Goal: Task Accomplishment & Management: Manage account settings

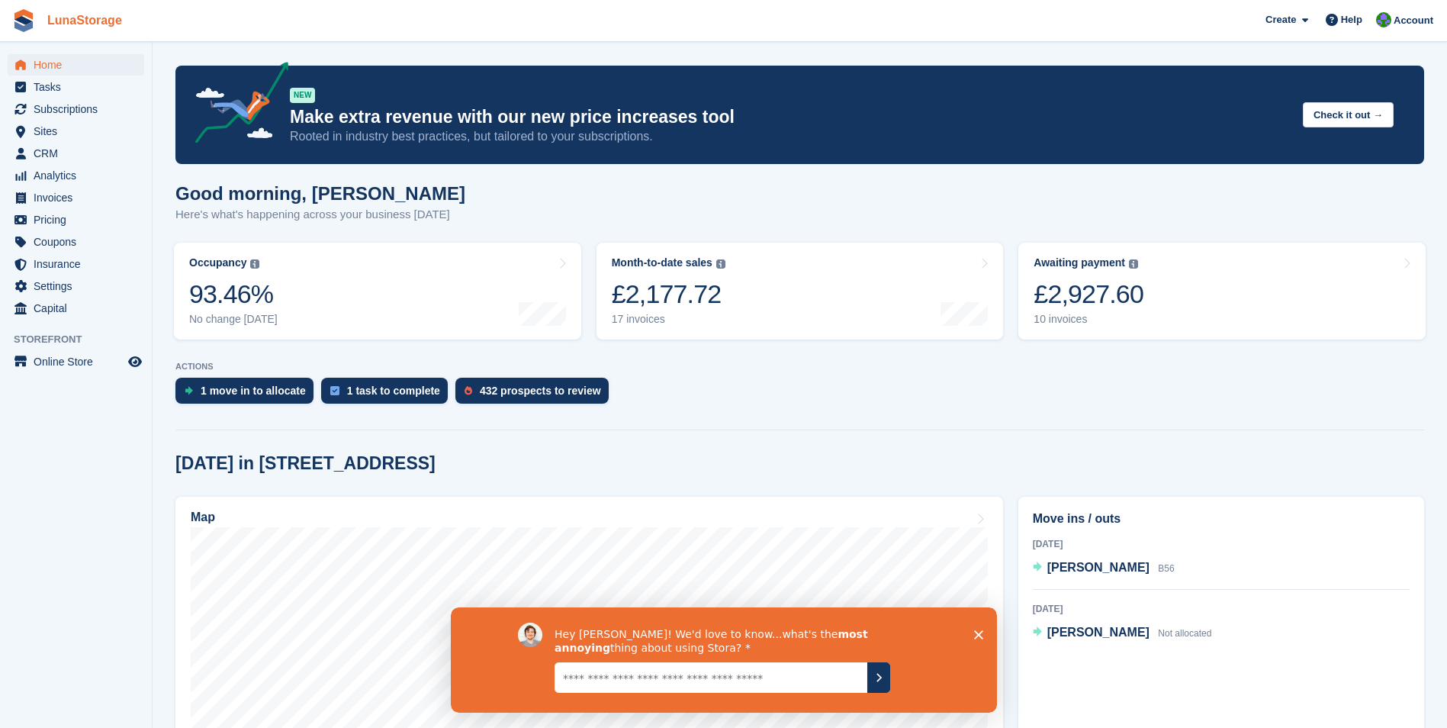
click at [82, 14] on link "LunaStorage" at bounding box center [84, 20] width 87 height 25
click at [976, 633] on icon "Close survey" at bounding box center [977, 633] width 9 height 9
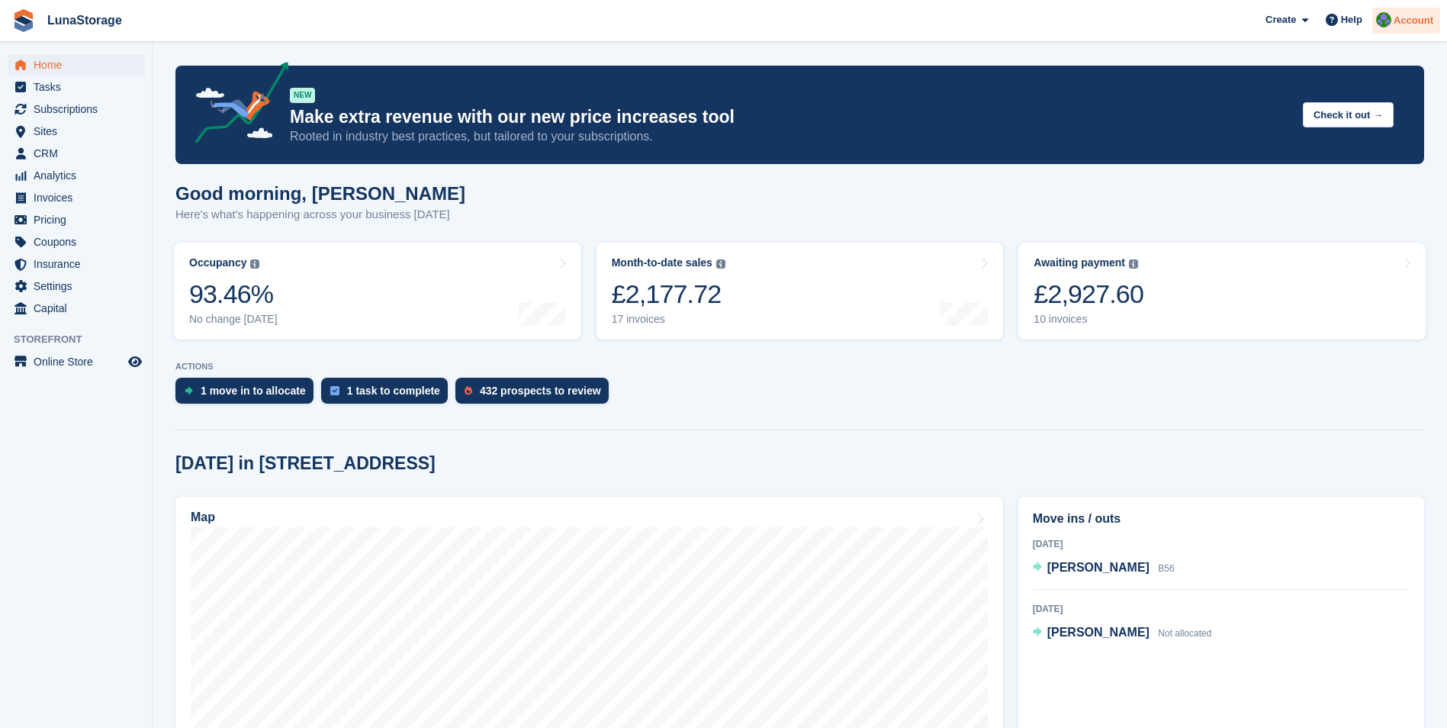
click at [1413, 25] on span "Account" at bounding box center [1413, 20] width 40 height 15
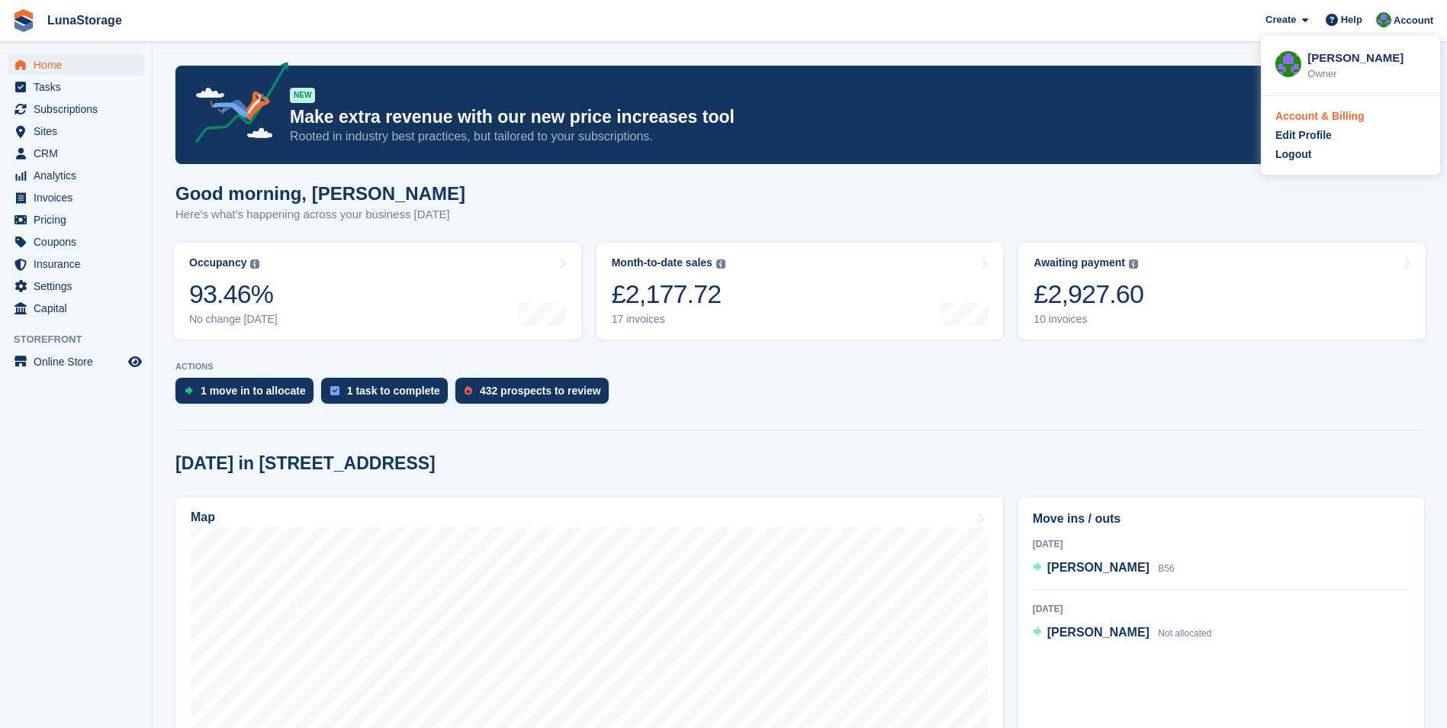
click at [1297, 118] on div "Account & Billing" at bounding box center [1319, 116] width 89 height 16
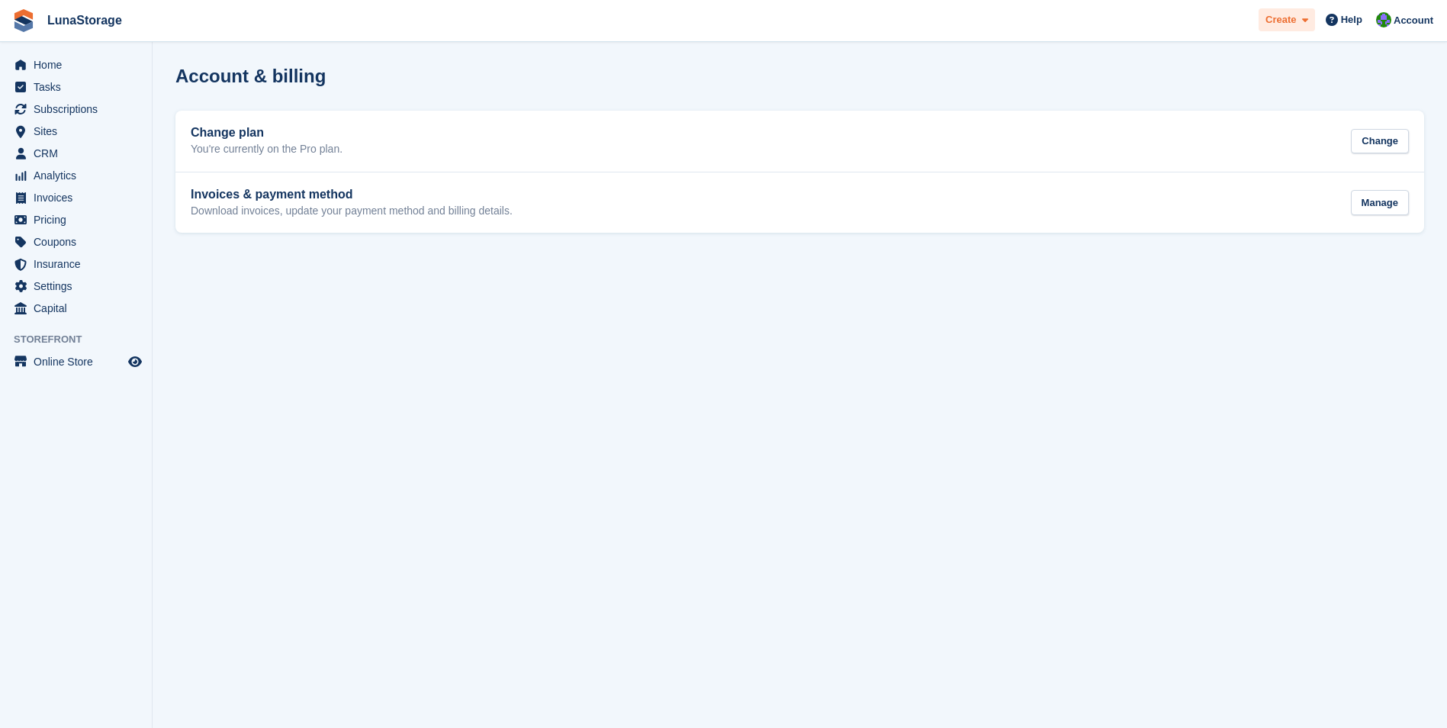
click at [1270, 28] on div "Create" at bounding box center [1286, 20] width 56 height 24
click at [1278, 340] on section "Account & billing Change plan You're currently on the Pro plan. Change Invoices…" at bounding box center [800, 364] width 1294 height 728
click at [1421, 20] on span "Account" at bounding box center [1413, 20] width 40 height 15
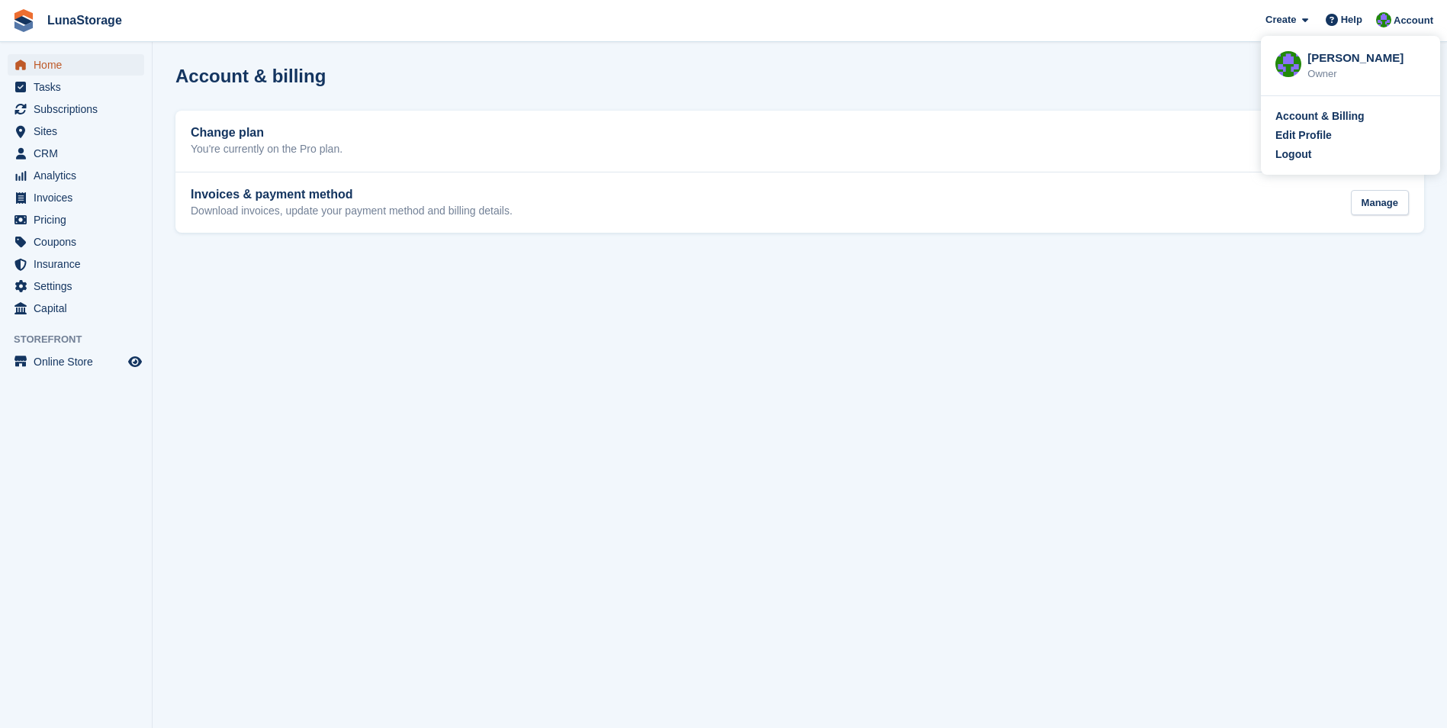
click at [31, 72] on link "Home" at bounding box center [76, 64] width 137 height 21
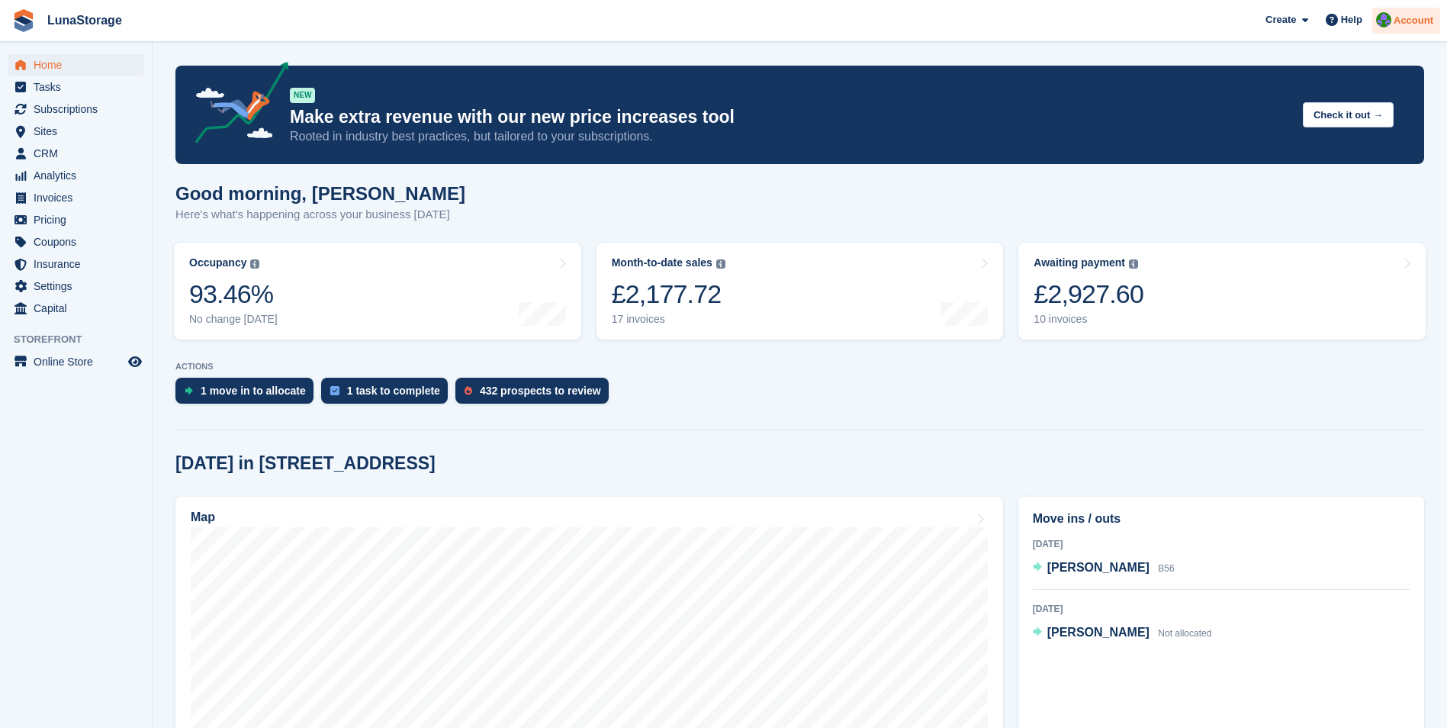
click at [1409, 13] on span "Account" at bounding box center [1413, 20] width 40 height 15
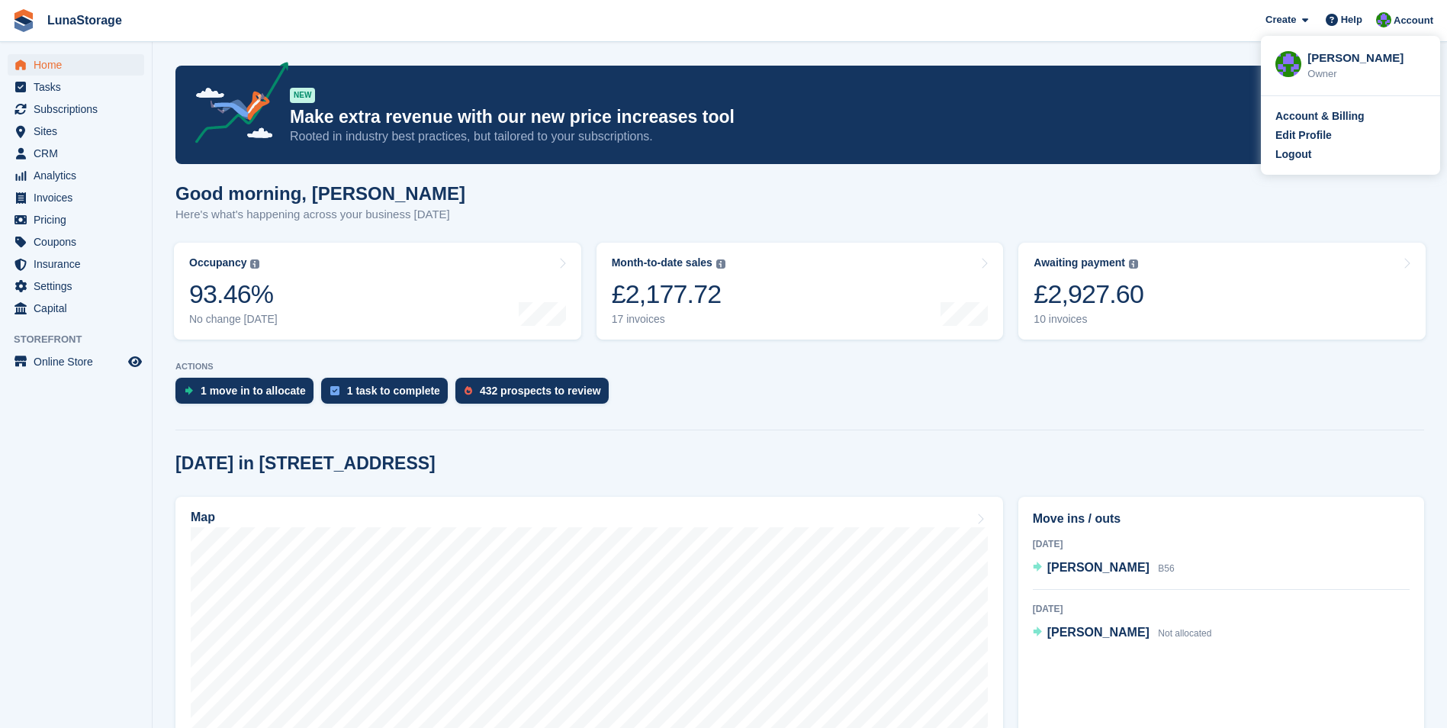
click at [1312, 75] on div "Owner" at bounding box center [1366, 73] width 118 height 15
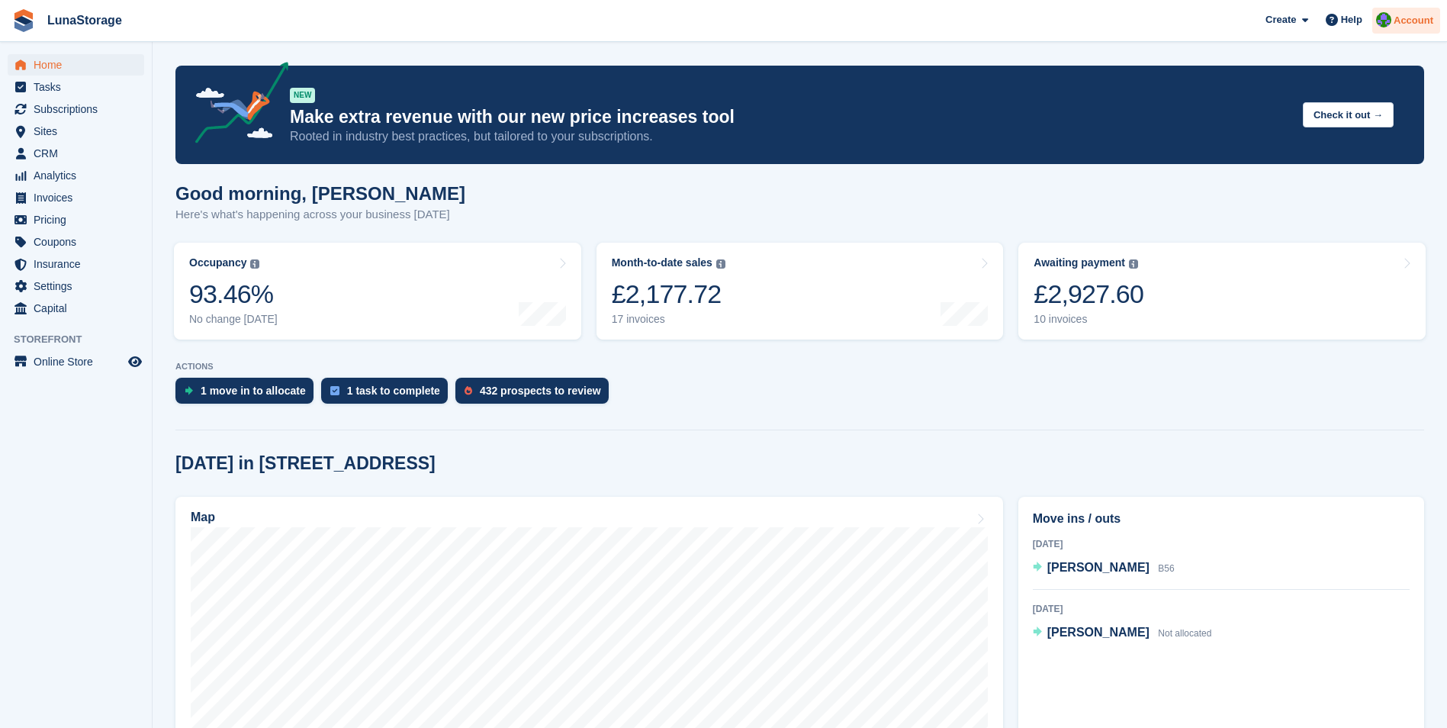
click at [1391, 16] on img at bounding box center [1383, 19] width 15 height 15
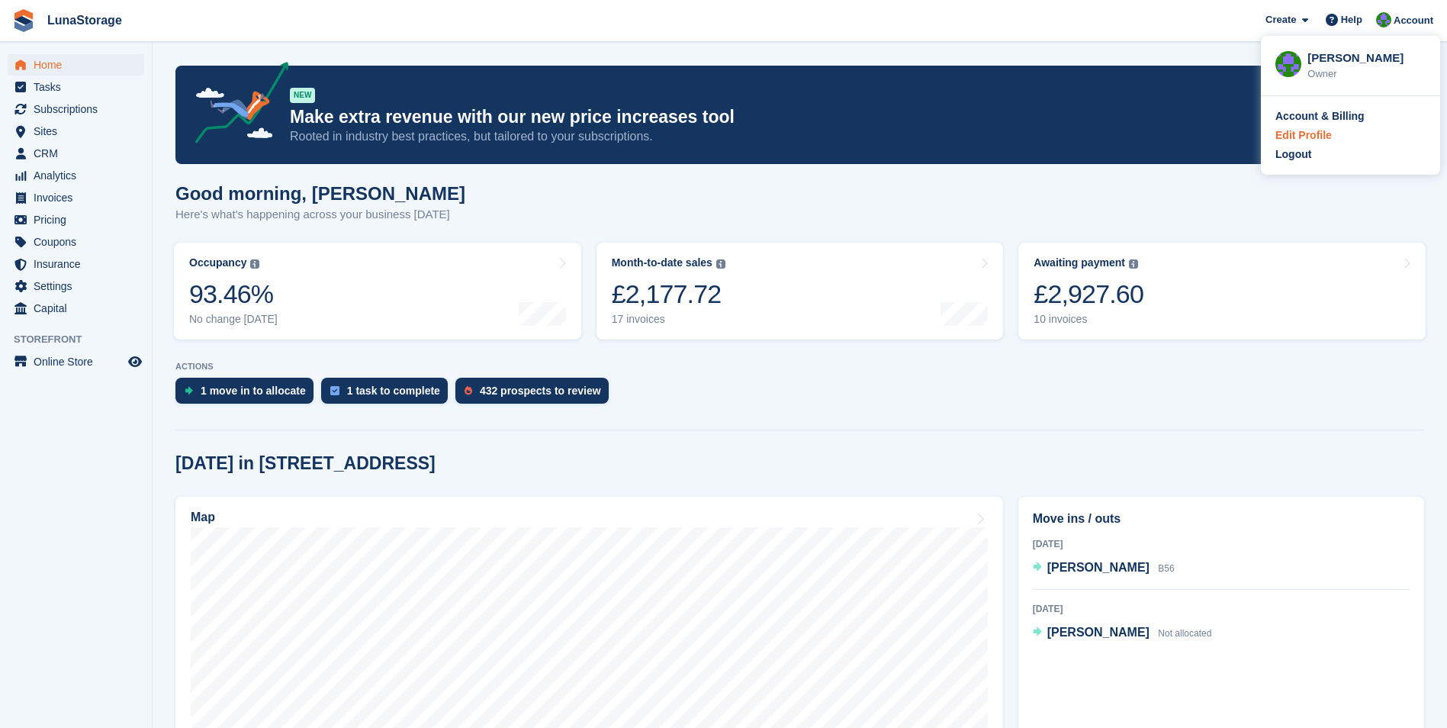
click at [1307, 138] on div "Edit Profile" at bounding box center [1303, 135] width 56 height 16
